Goal: Use online tool/utility: Utilize a website feature to perform a specific function

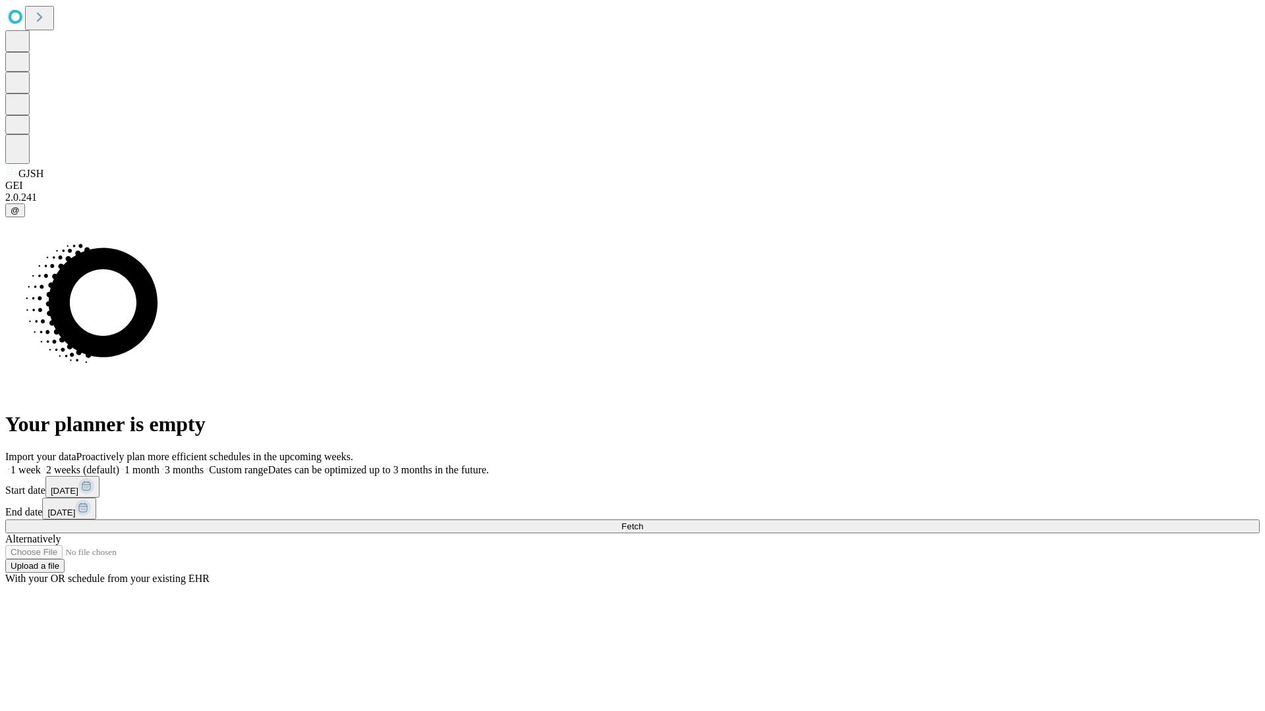
click at [643, 522] on span "Fetch" at bounding box center [632, 527] width 22 height 10
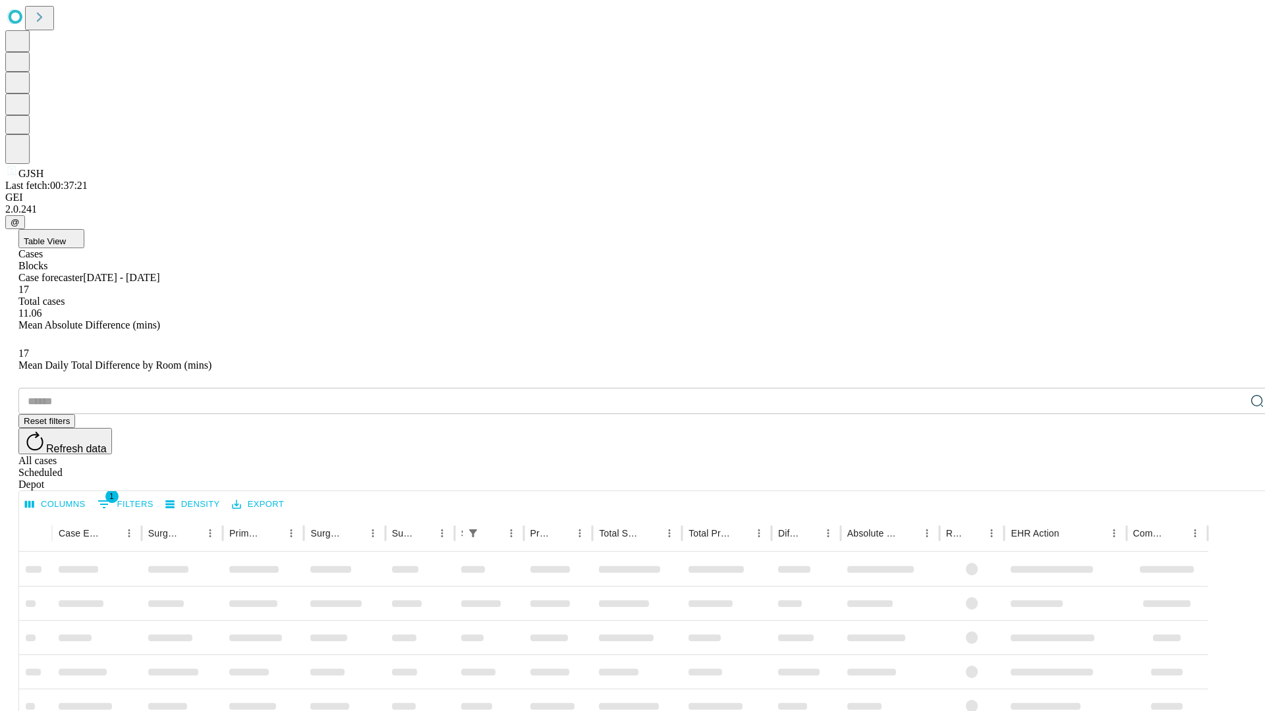
click at [66, 236] on span "Table View" at bounding box center [45, 241] width 42 height 10
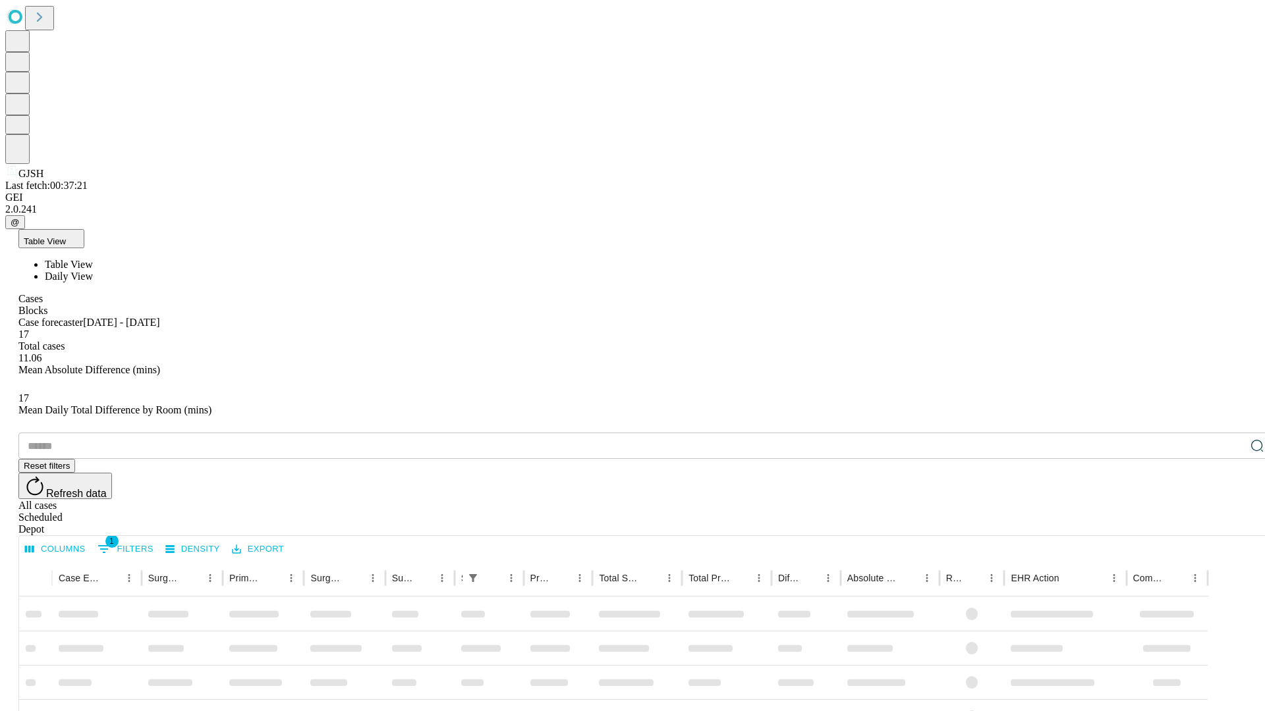
click at [93, 271] on span "Daily View" at bounding box center [69, 276] width 48 height 11
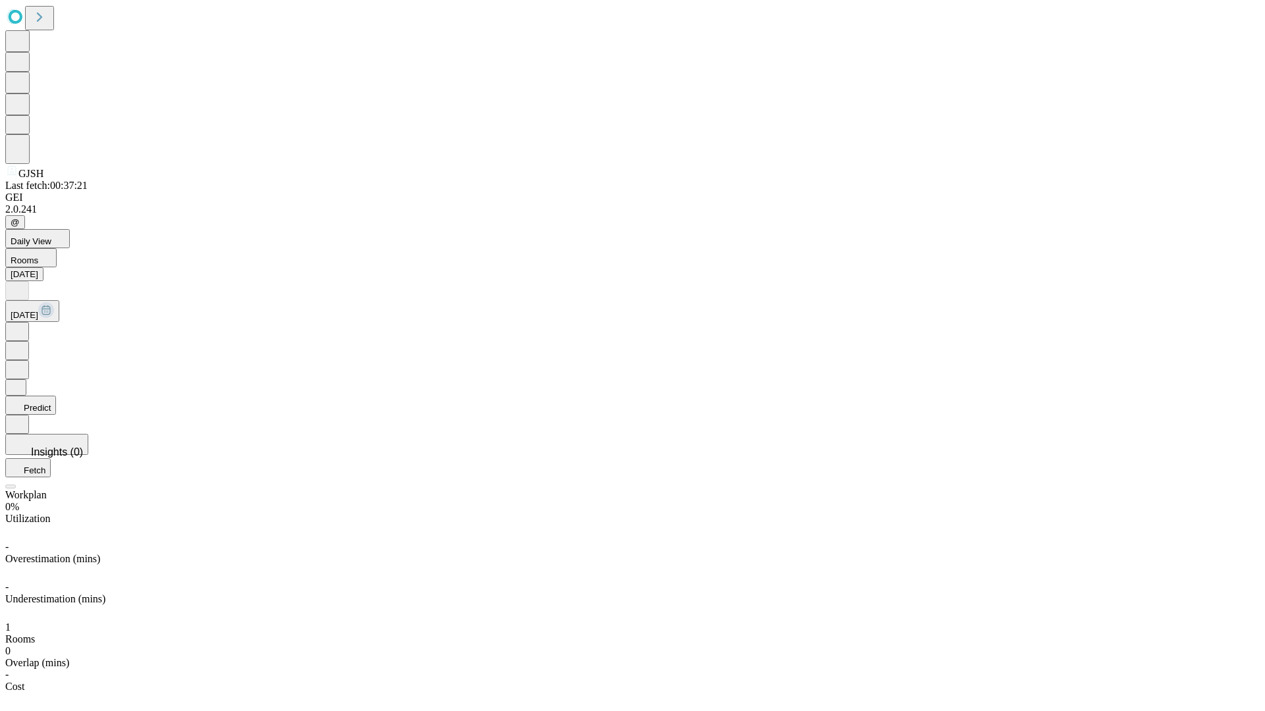
click at [56, 396] on button "Predict" at bounding box center [30, 405] width 51 height 19
